Goal: Find specific page/section: Find specific page/section

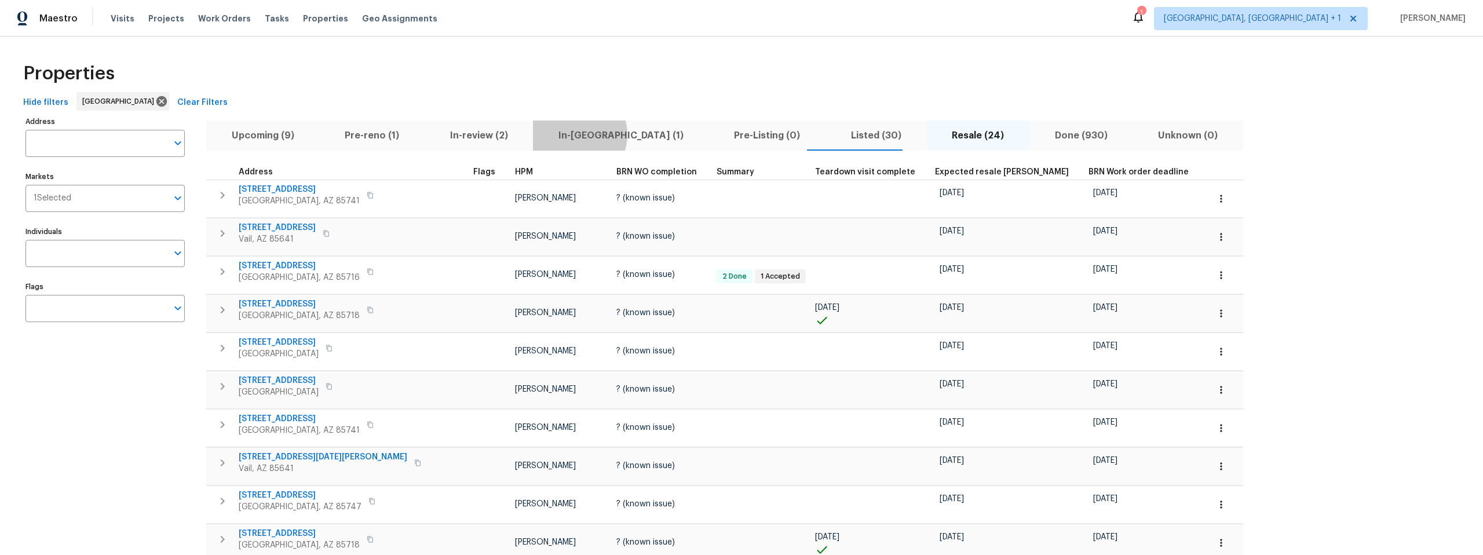
click at [554, 134] on span "In-reno (1)" at bounding box center [621, 135] width 162 height 16
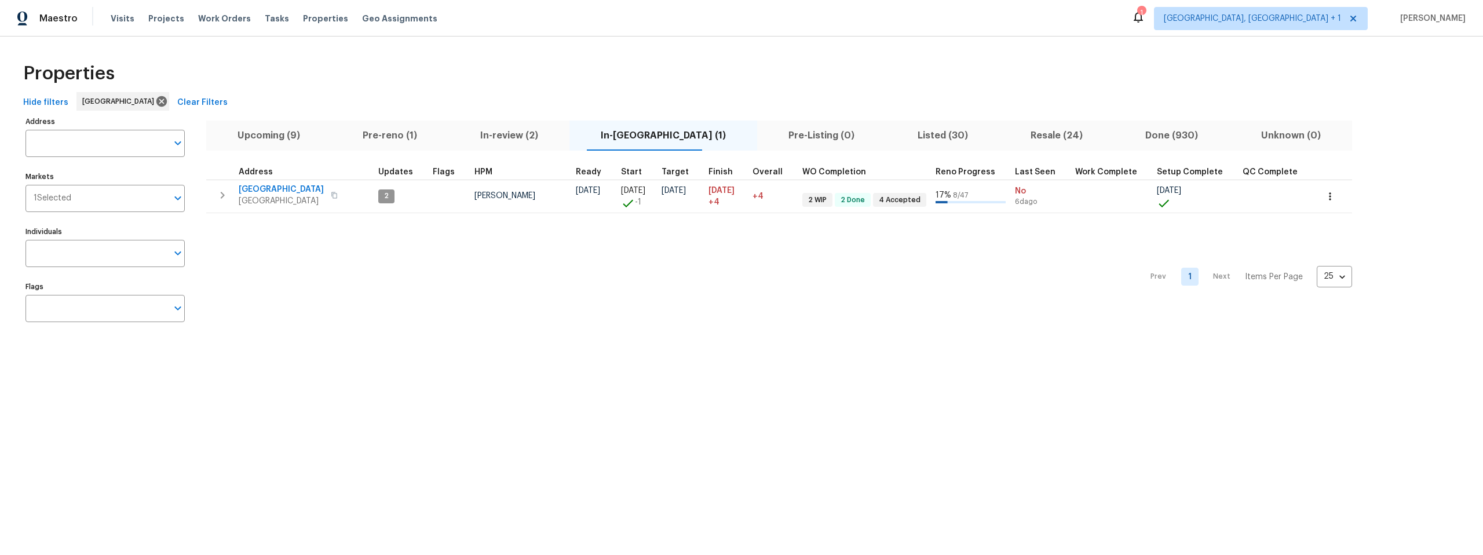
click at [902, 135] on span "Listed (30)" at bounding box center [942, 135] width 99 height 16
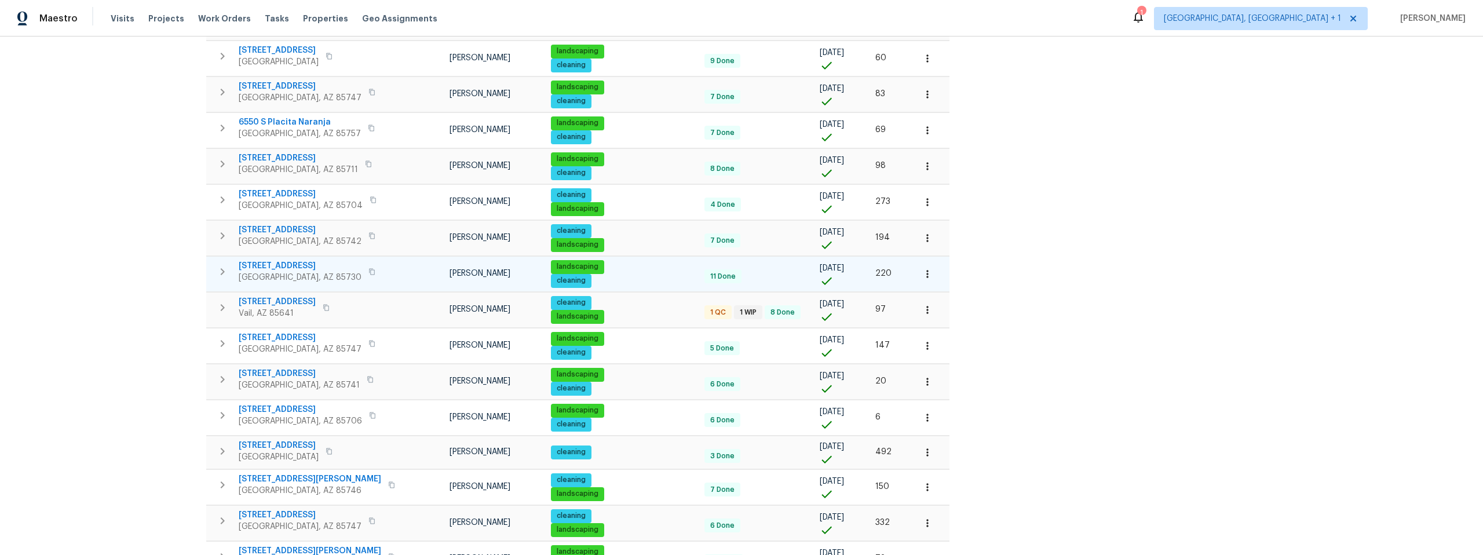
scroll to position [510, 0]
click at [266, 263] on span "9980 E Victoria Ln" at bounding box center [300, 265] width 123 height 12
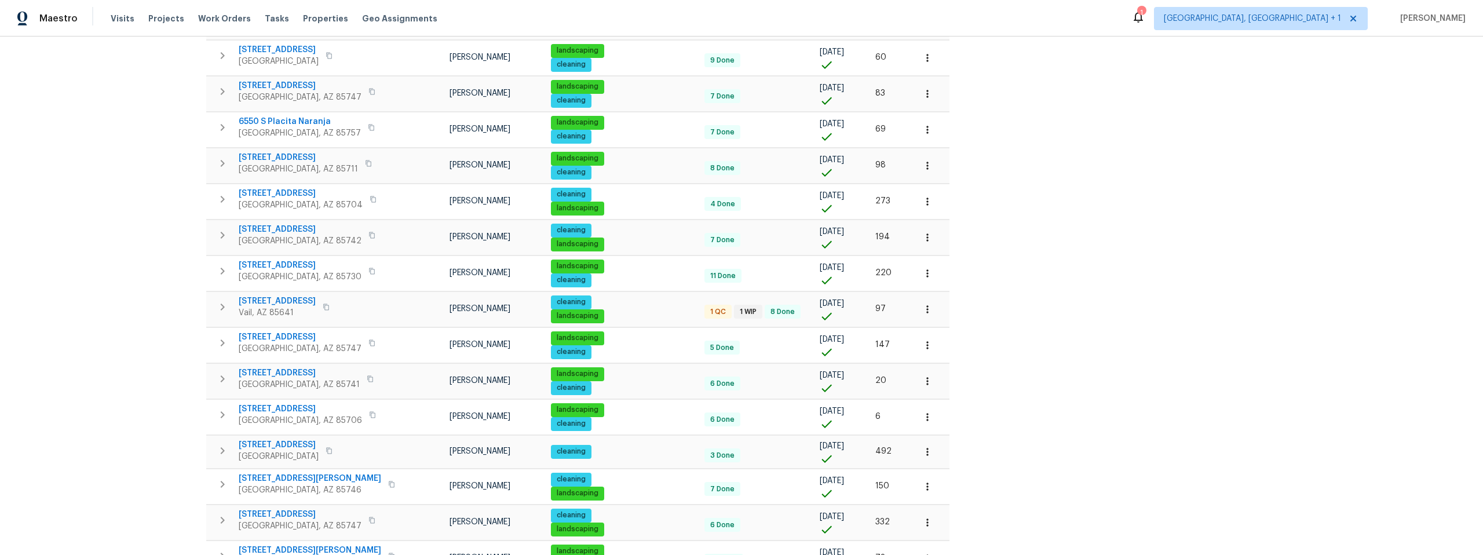
scroll to position [0, 0]
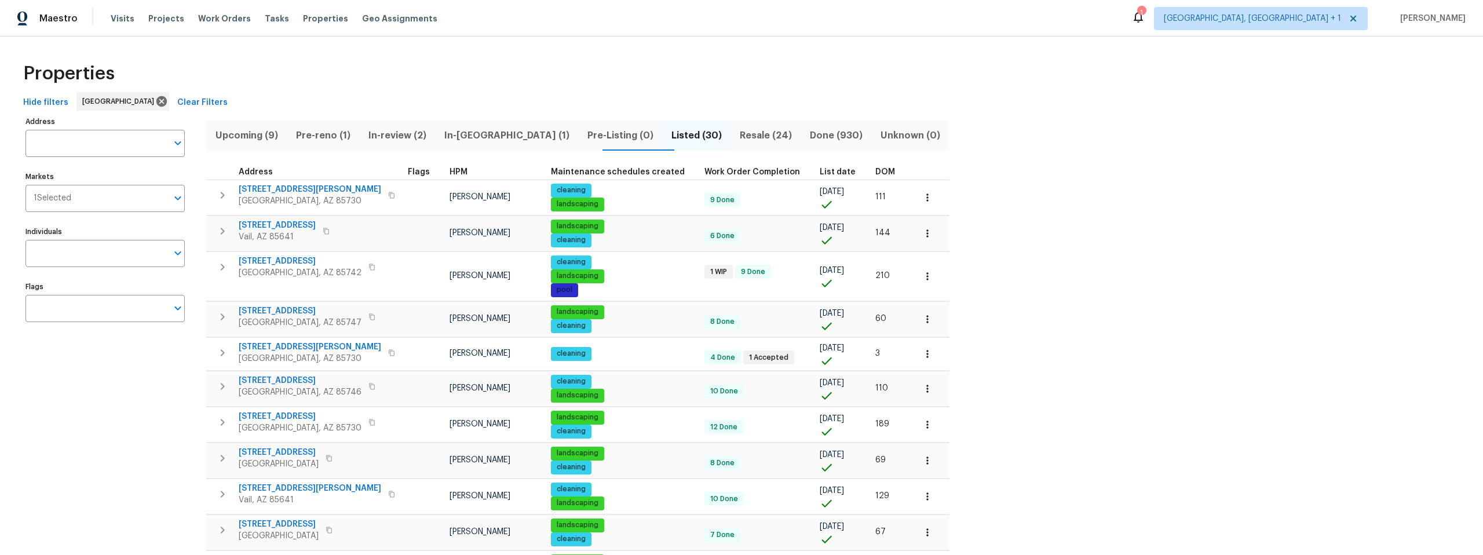
click at [471, 133] on span "In-reno (1)" at bounding box center [506, 135] width 129 height 16
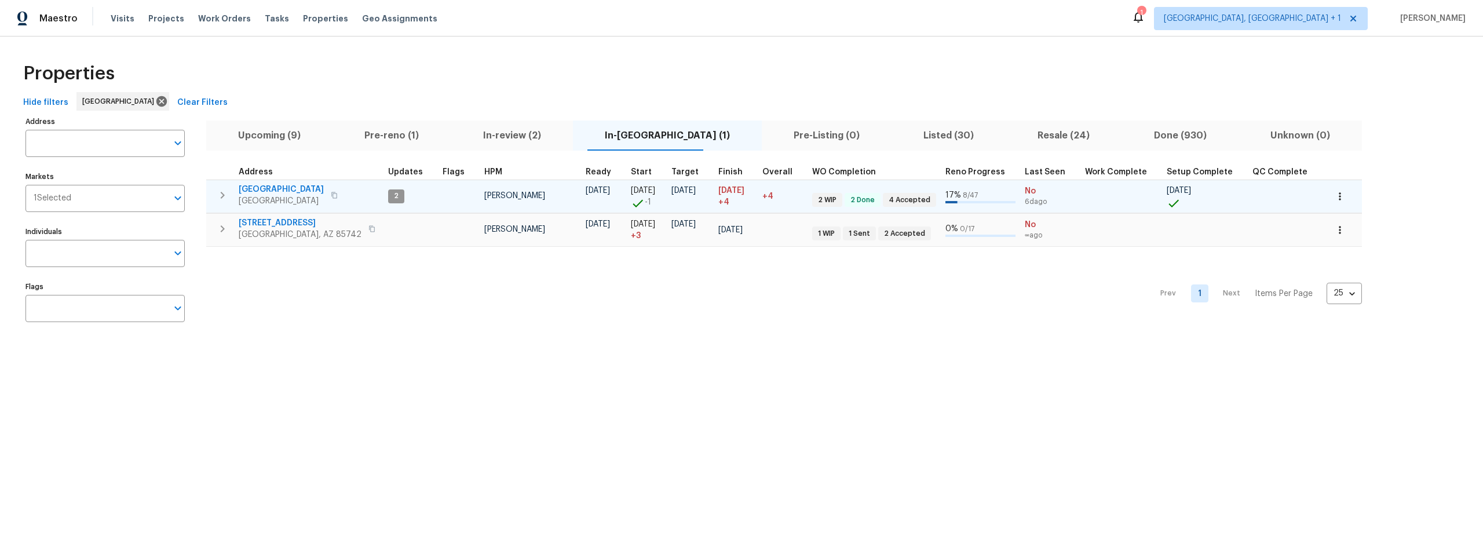
click at [300, 187] on span "7437 E Calle Sinaloa" at bounding box center [281, 190] width 85 height 12
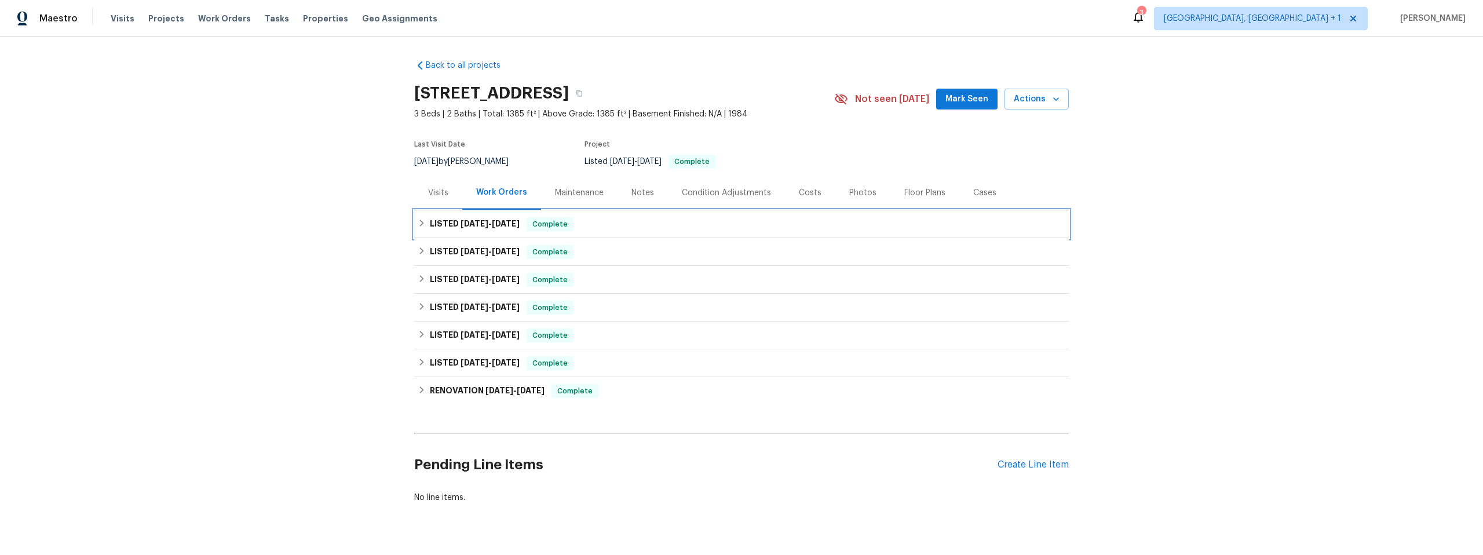
click at [414, 222] on div "LISTED [DATE] - [DATE] Complete" at bounding box center [741, 224] width 654 height 28
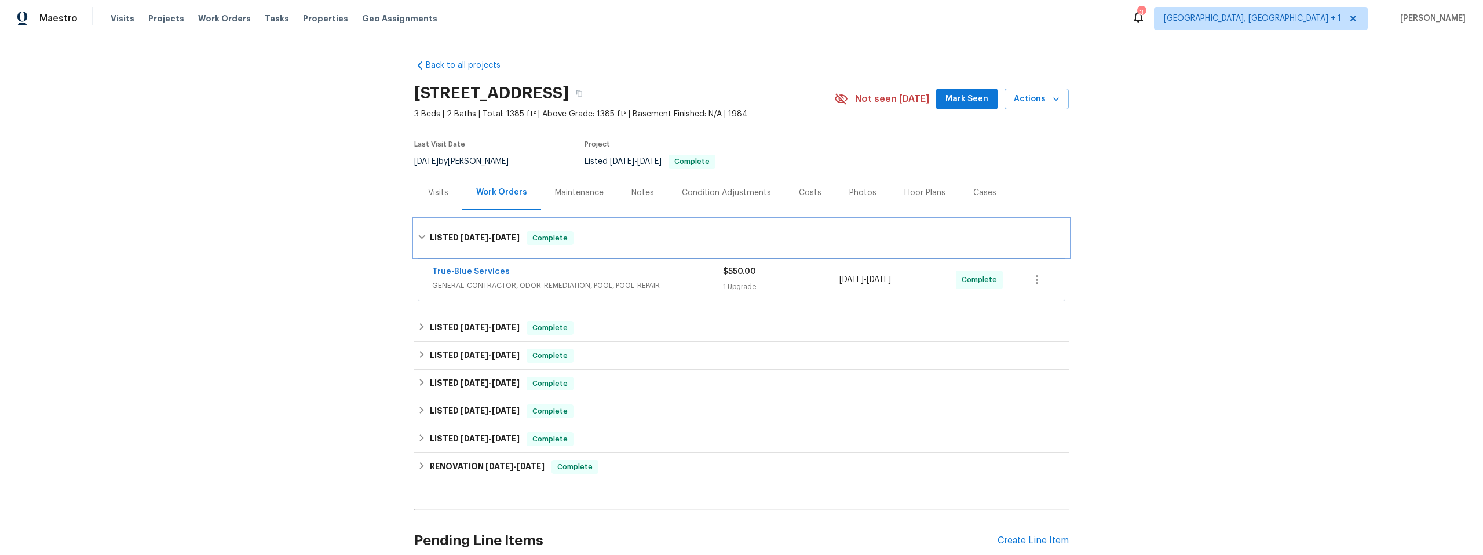
click at [416, 225] on div "LISTED [DATE] - [DATE] Complete" at bounding box center [741, 238] width 654 height 37
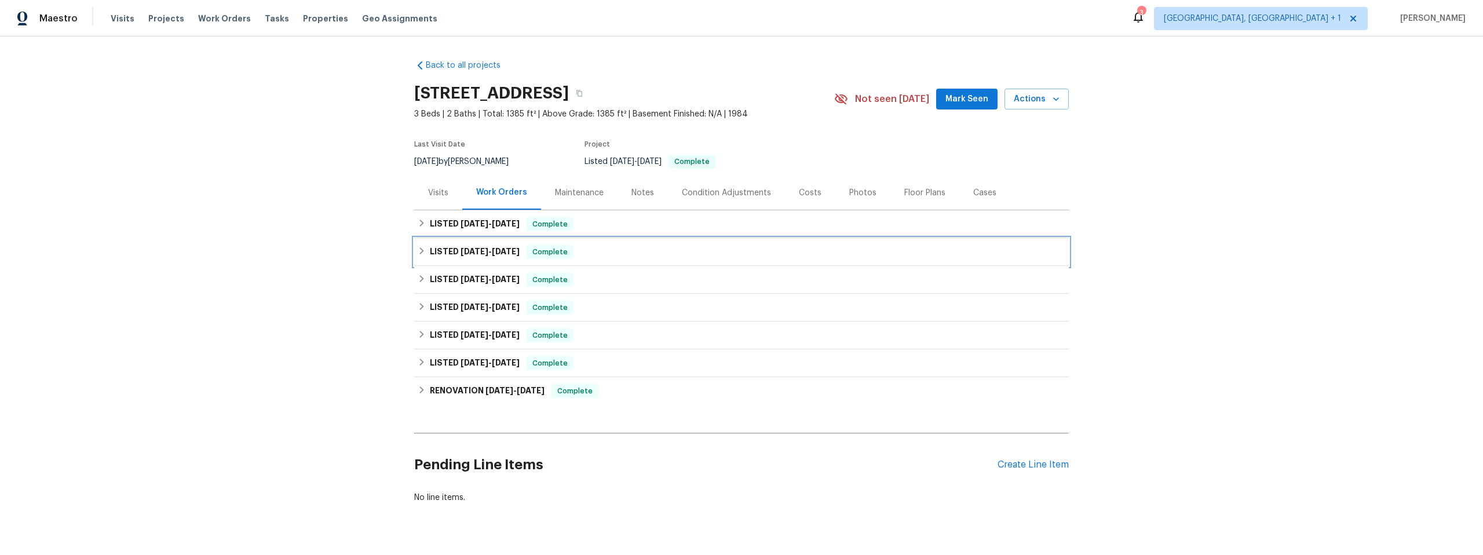
click at [420, 254] on icon at bounding box center [422, 251] width 8 height 8
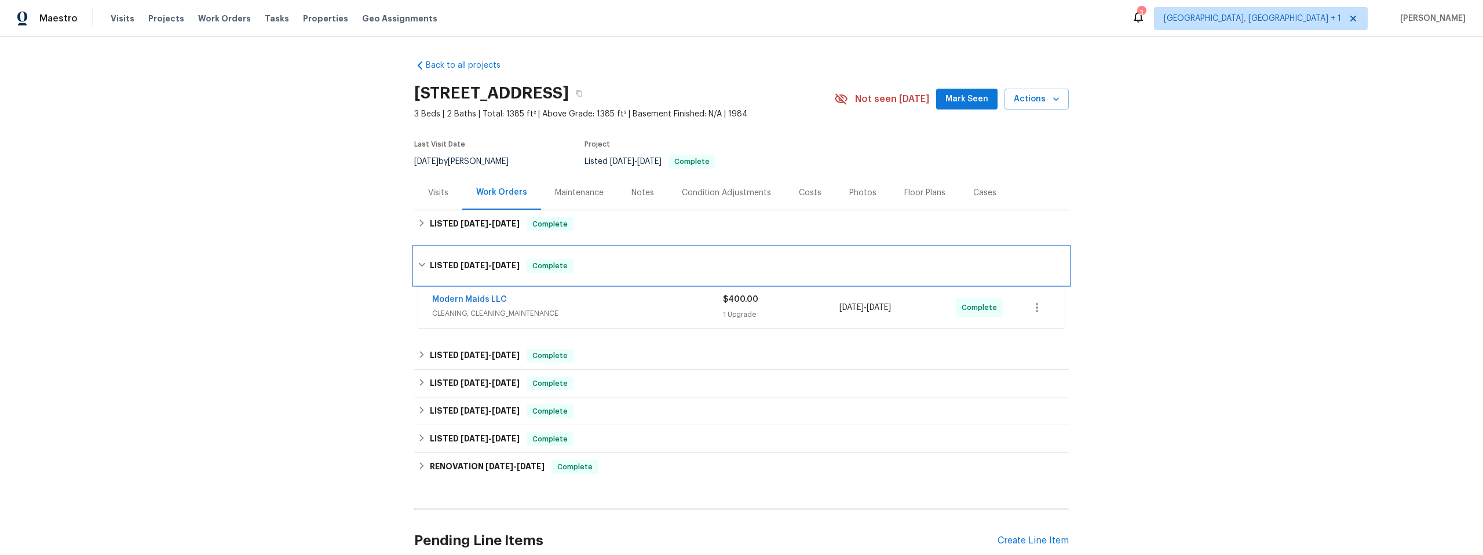
click at [420, 252] on div "LISTED [DATE] - [DATE] Complete" at bounding box center [741, 265] width 654 height 37
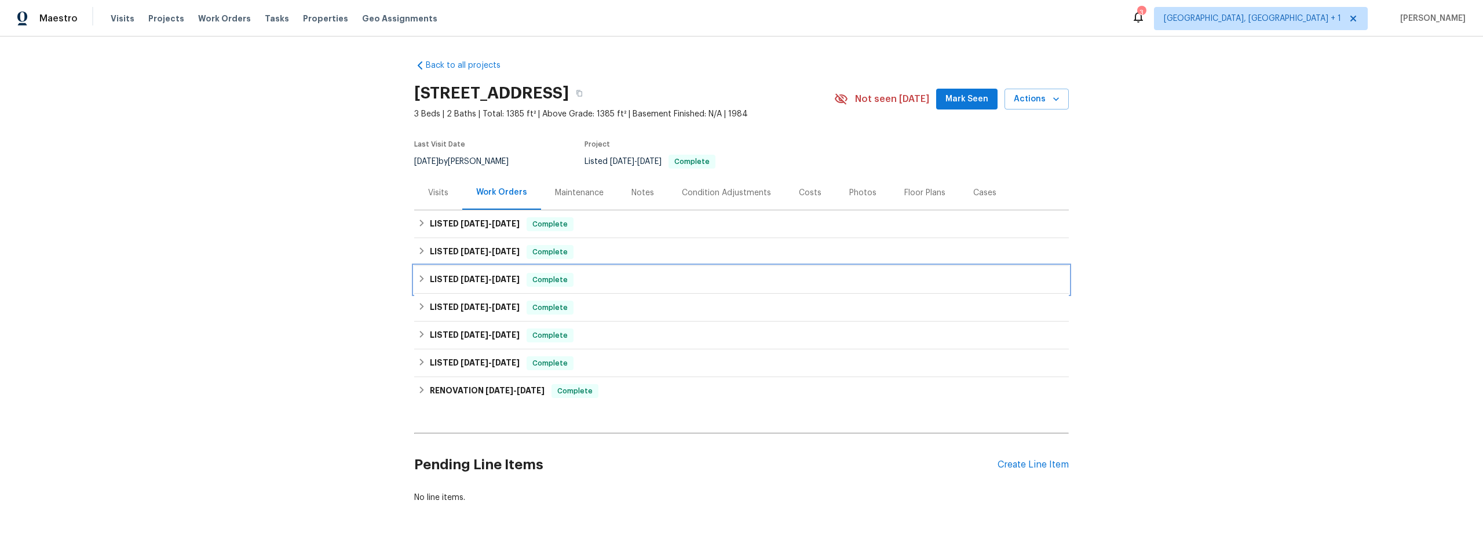
click at [422, 280] on div "LISTED [DATE] - [DATE] Complete" at bounding box center [742, 280] width 648 height 14
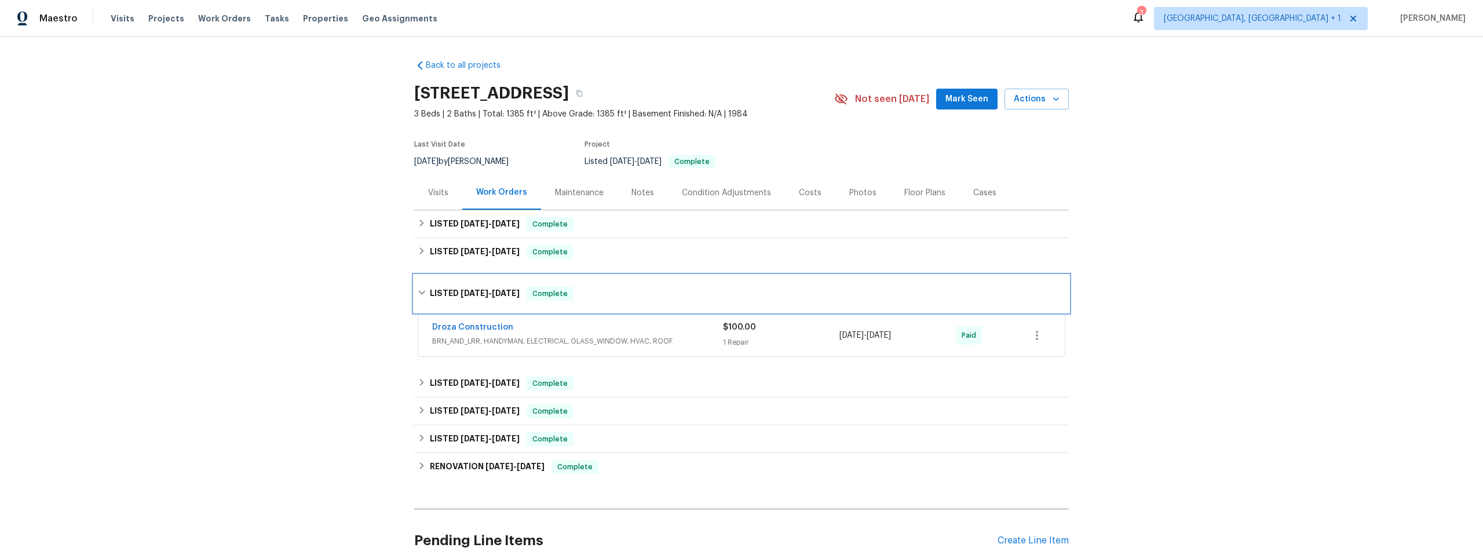
click at [422, 280] on div "LISTED [DATE] - [DATE] Complete" at bounding box center [741, 293] width 654 height 37
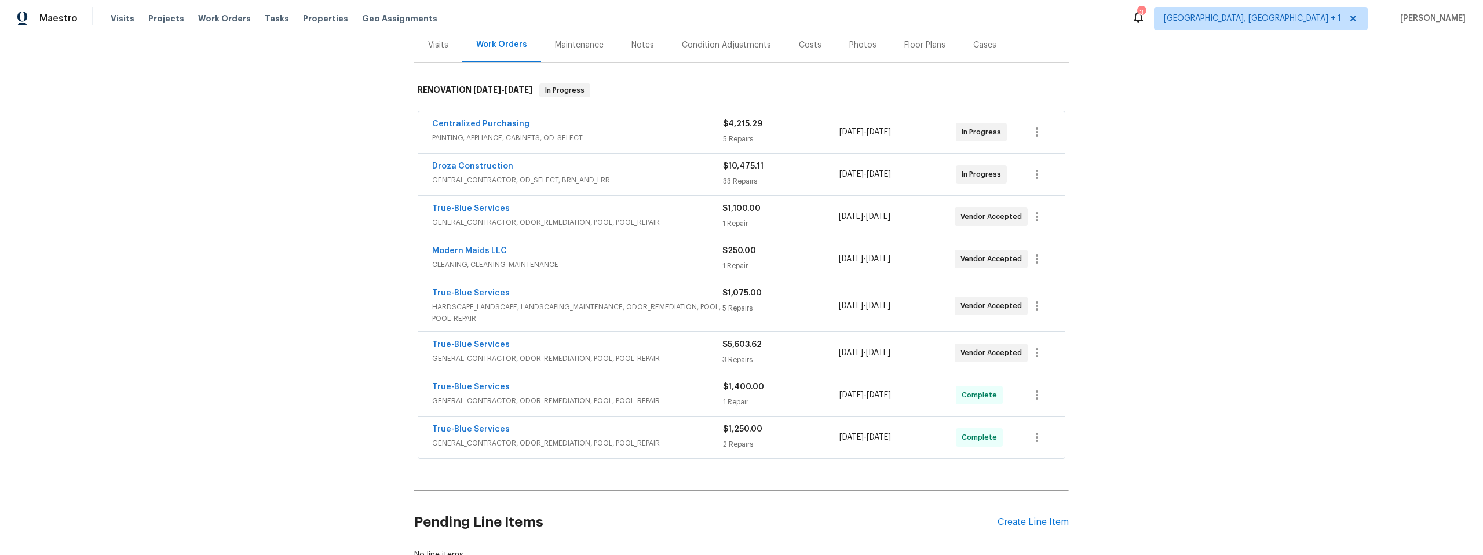
scroll to position [148, 0]
click at [444, 385] on link "True-Blue Services" at bounding box center [471, 386] width 78 height 8
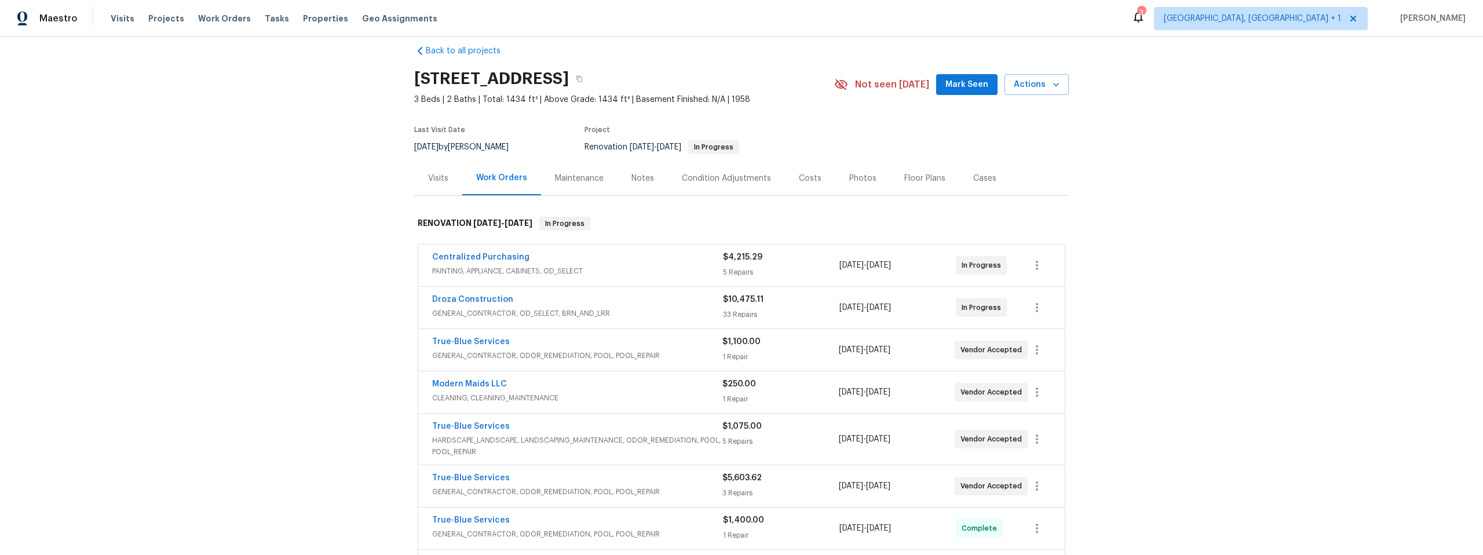
scroll to position [112, 0]
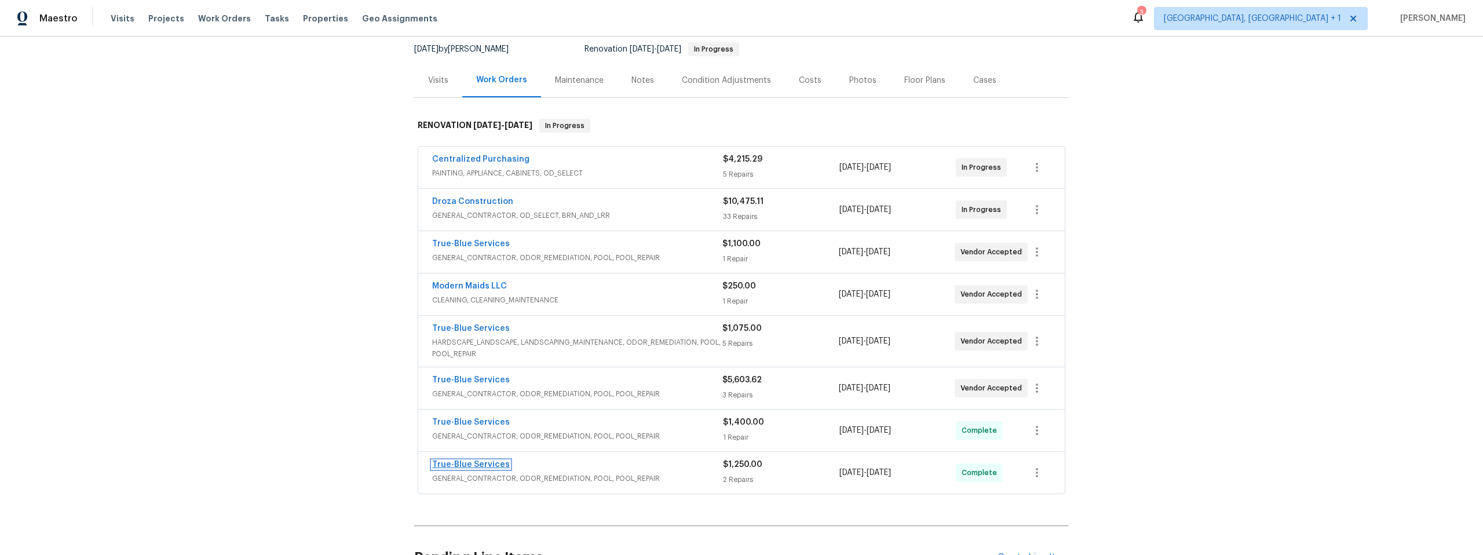
click at [467, 465] on link "True-Blue Services" at bounding box center [471, 464] width 78 height 8
click at [454, 243] on link "True-Blue Services" at bounding box center [471, 247] width 78 height 8
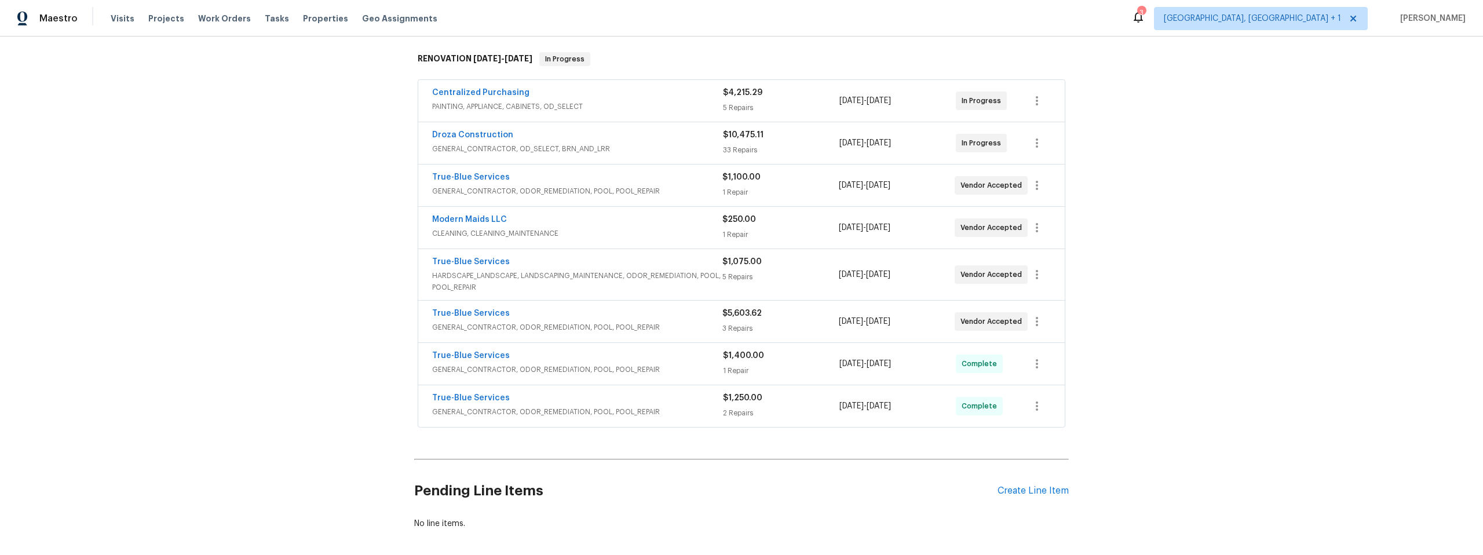
scroll to position [195, 0]
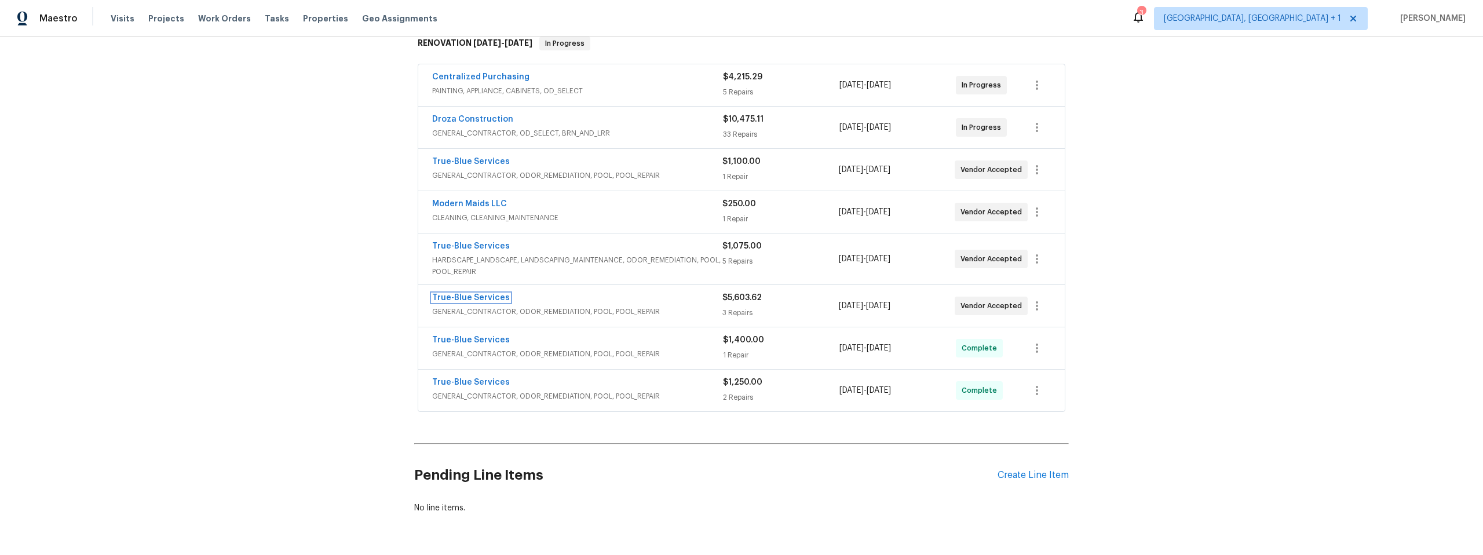
click at [450, 295] on link "True-Blue Services" at bounding box center [471, 298] width 78 height 8
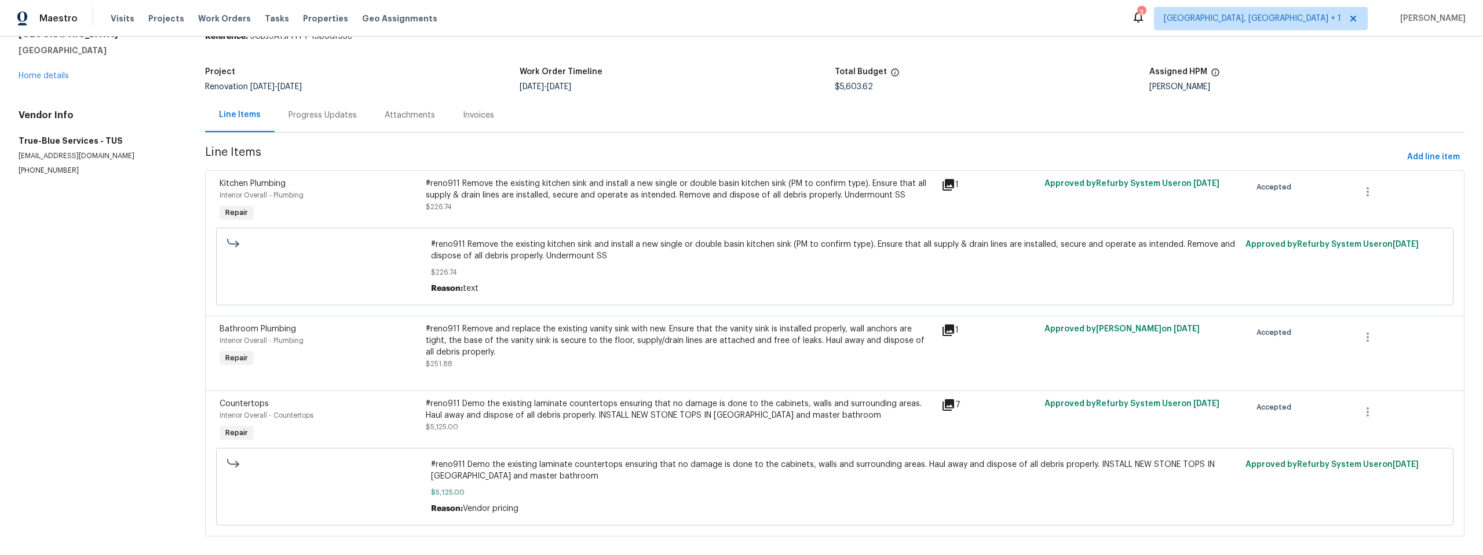
scroll to position [76, 0]
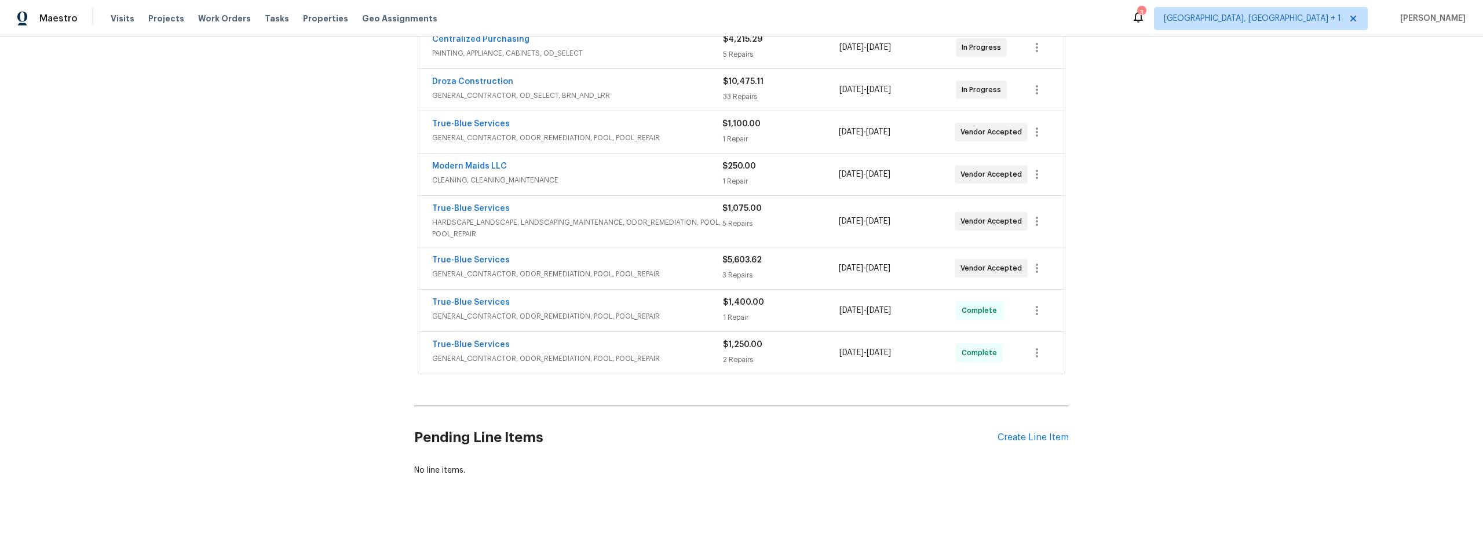
scroll to position [171, 0]
